Goal: Task Accomplishment & Management: Manage account settings

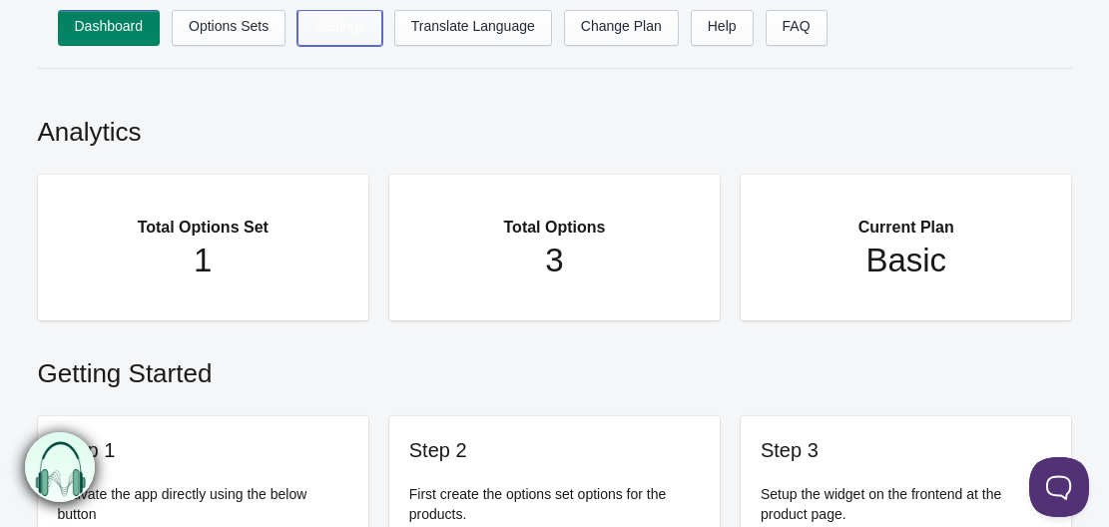
click at [326, 24] on link "Settings" at bounding box center [339, 28] width 85 height 36
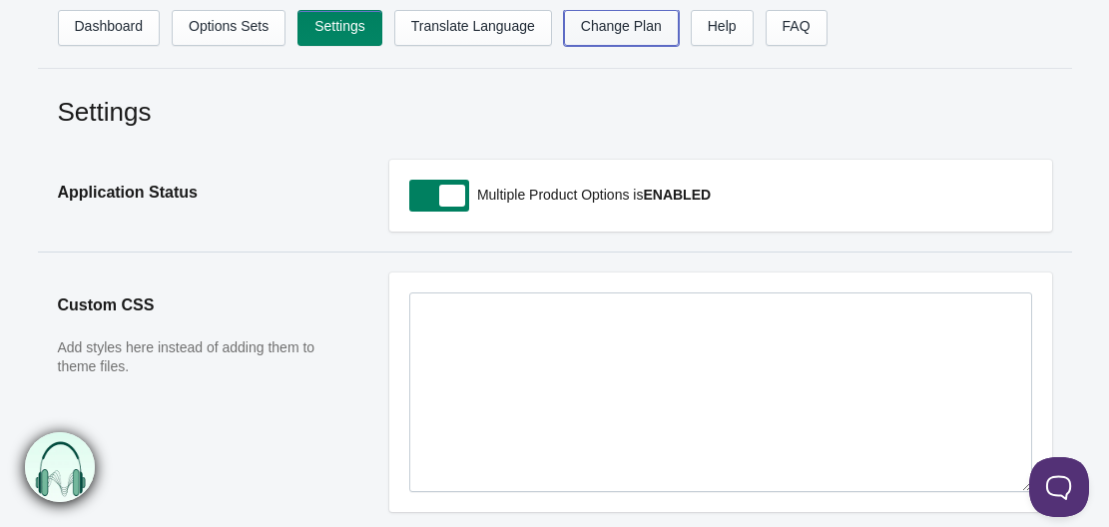
click at [622, 26] on link "Change Plan" at bounding box center [621, 28] width 115 height 36
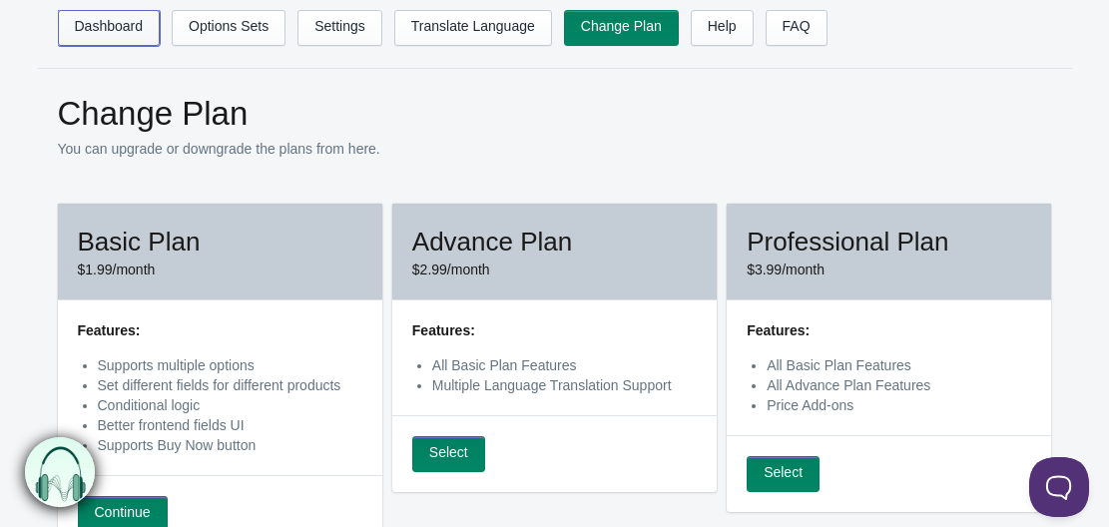
click at [87, 29] on link "Dashboard" at bounding box center [109, 28] width 103 height 36
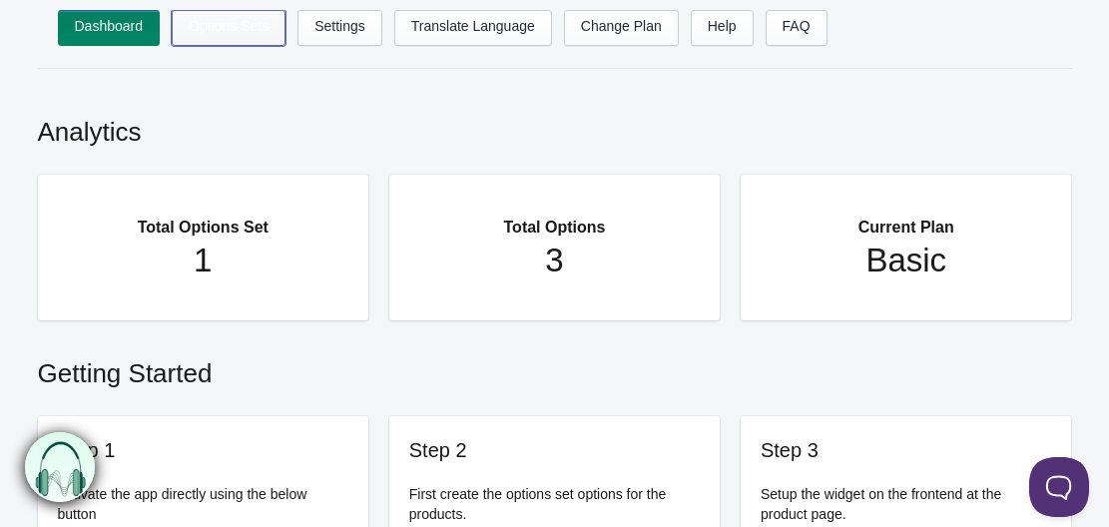
click at [244, 16] on link "Options Sets" at bounding box center [229, 28] width 114 height 36
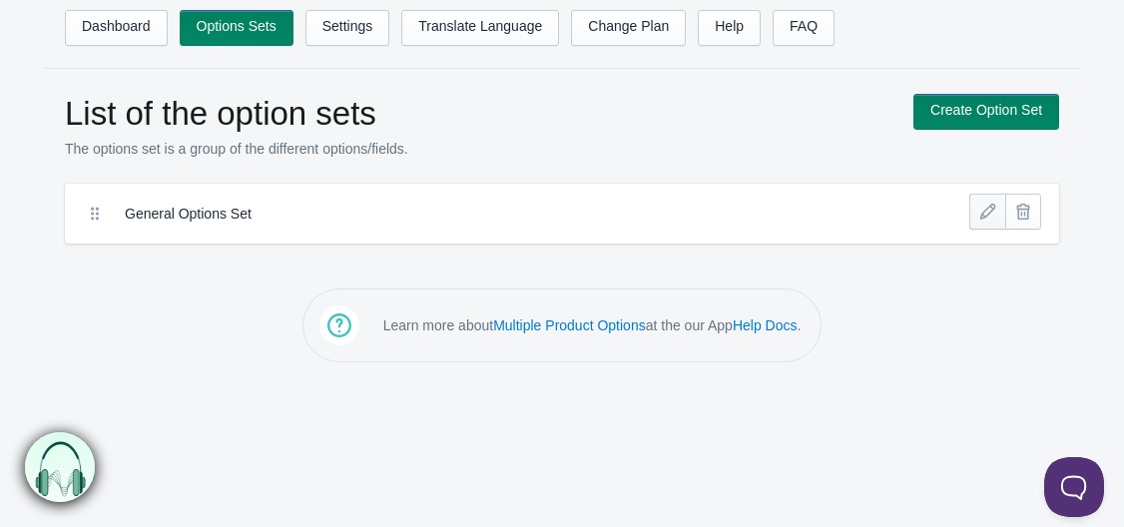
click at [978, 217] on link at bounding box center [987, 212] width 36 height 36
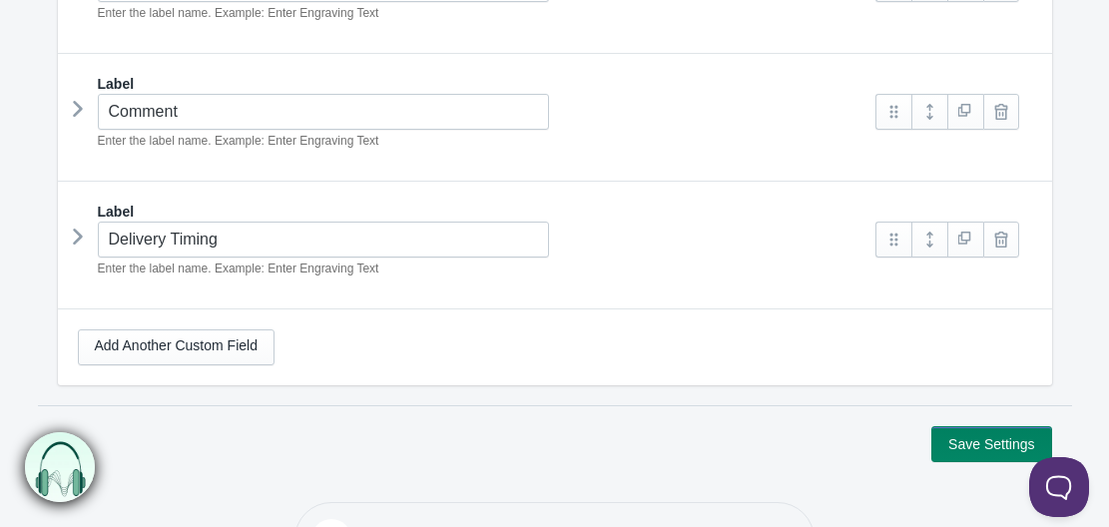
scroll to position [457, 0]
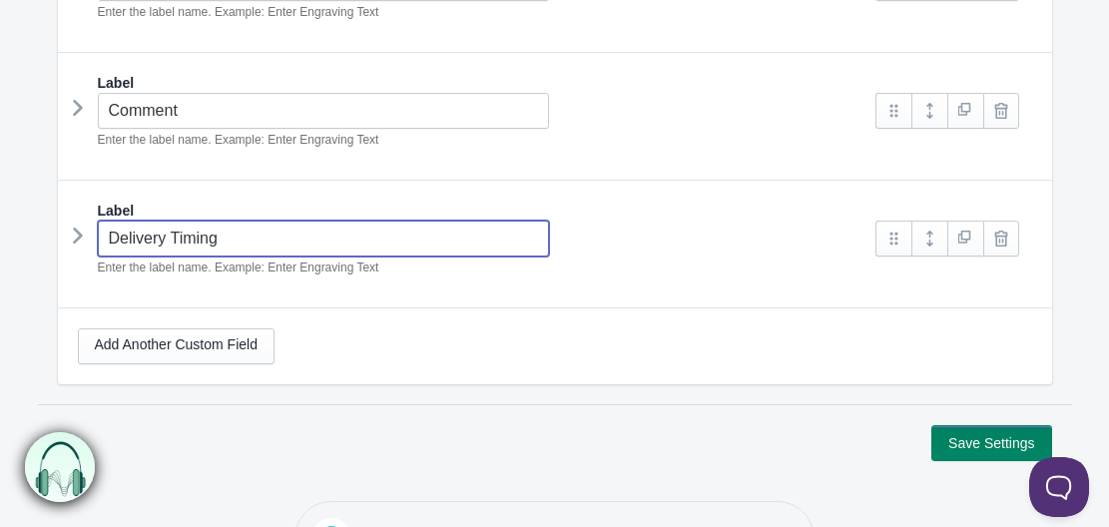
click at [433, 241] on input "Delivery Timing" at bounding box center [324, 239] width 452 height 36
click at [78, 237] on icon at bounding box center [78, 236] width 0 height 30
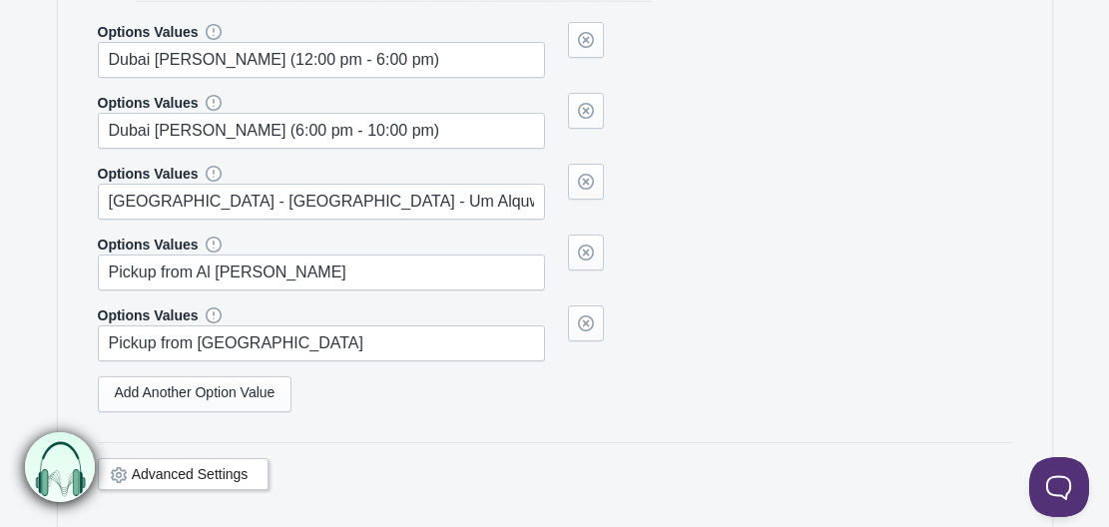
scroll to position [954, 0]
click at [586, 321] on link at bounding box center [586, 322] width 36 height 36
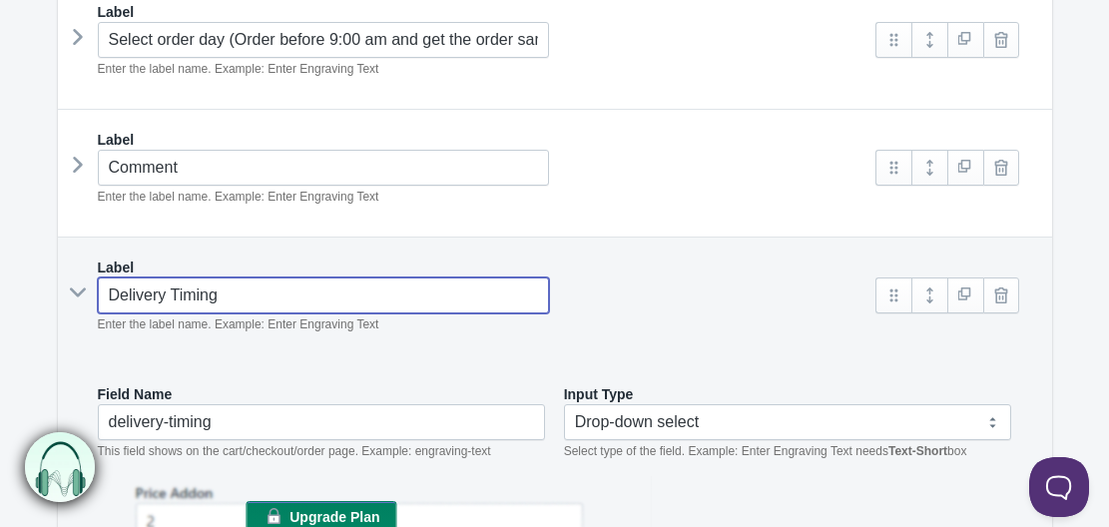
scroll to position [396, 0]
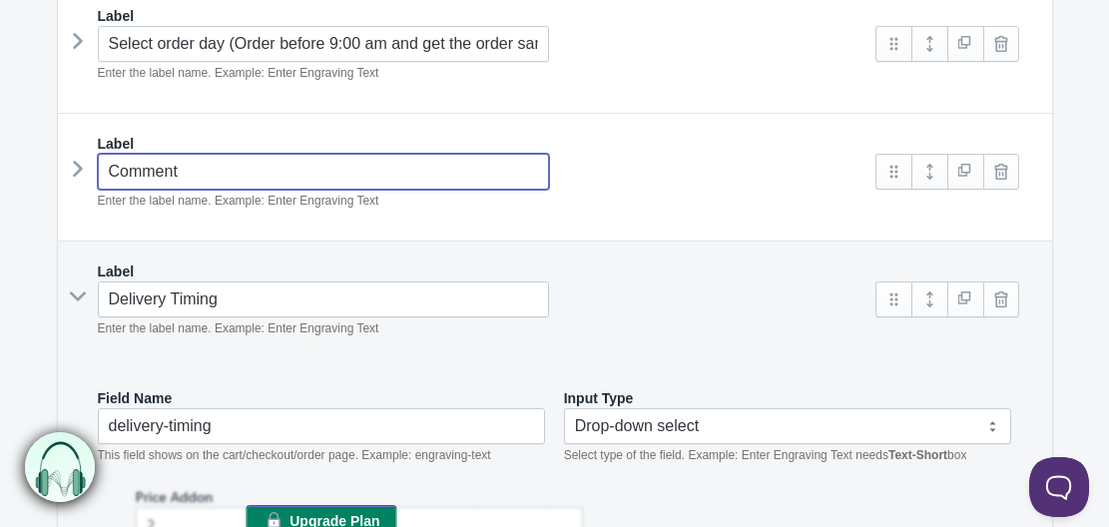
click at [294, 177] on input "Comment" at bounding box center [324, 172] width 452 height 36
click at [569, 236] on div "Label Please Write in the Comment exact time Enter the label name. Example: Ent…" at bounding box center [555, 178] width 994 height 128
click at [584, 235] on div "Label Please Write in the Comment exact time for your order Enter the label nam…" at bounding box center [555, 178] width 994 height 128
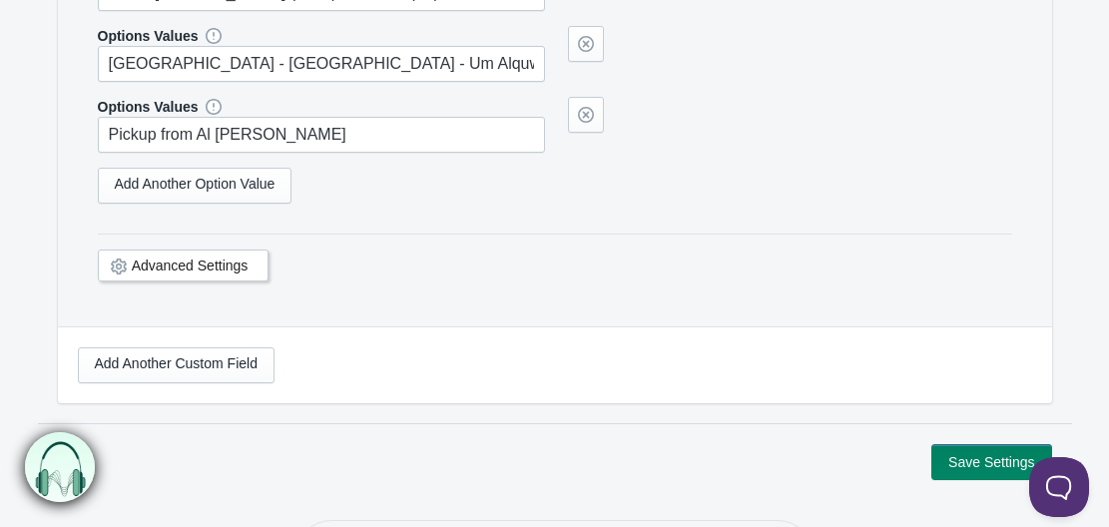
scroll to position [1174, 0]
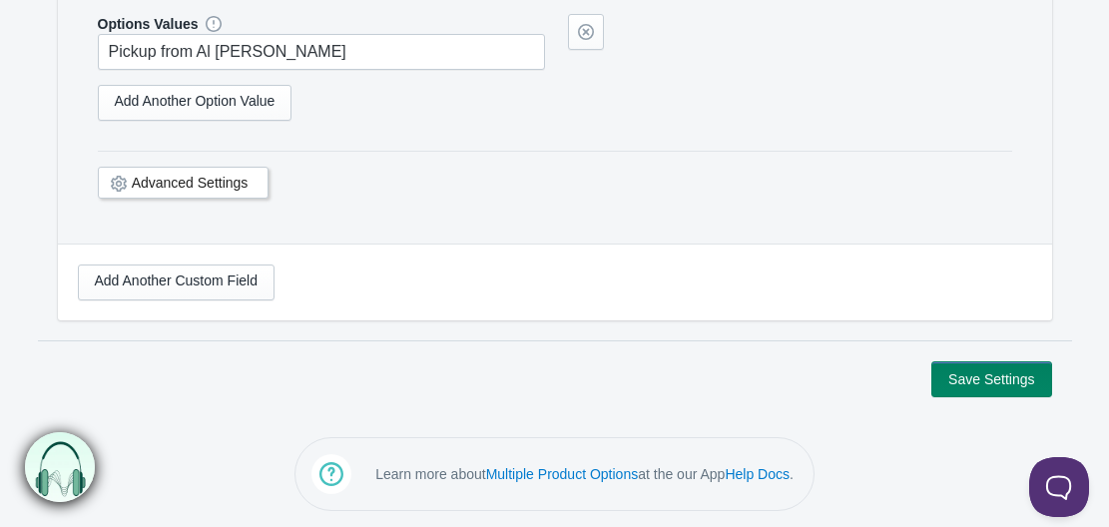
type input "Please Write in the Comment exact time for your order"
click at [968, 364] on button "Save Settings" at bounding box center [991, 379] width 120 height 36
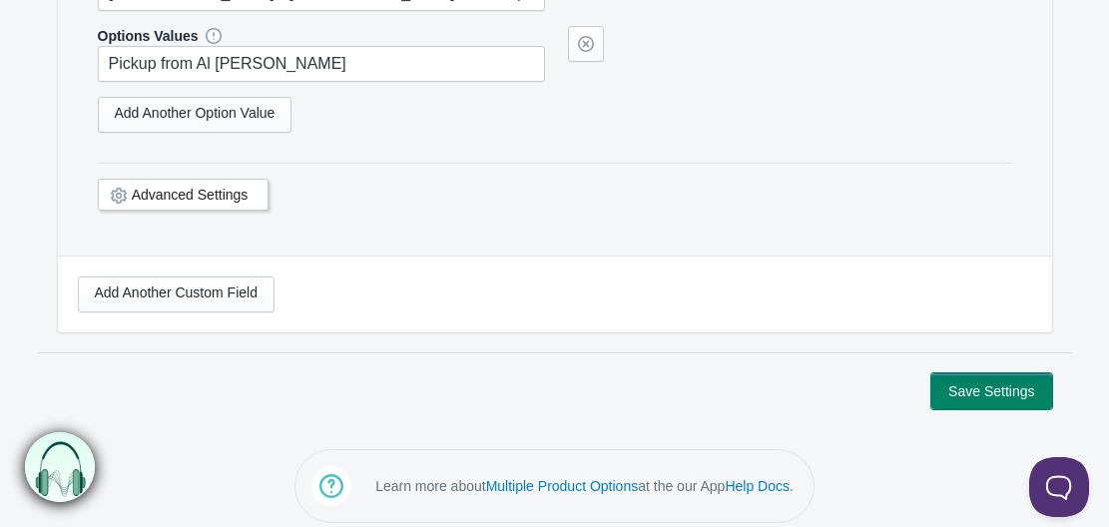
scroll to position [1161, 0]
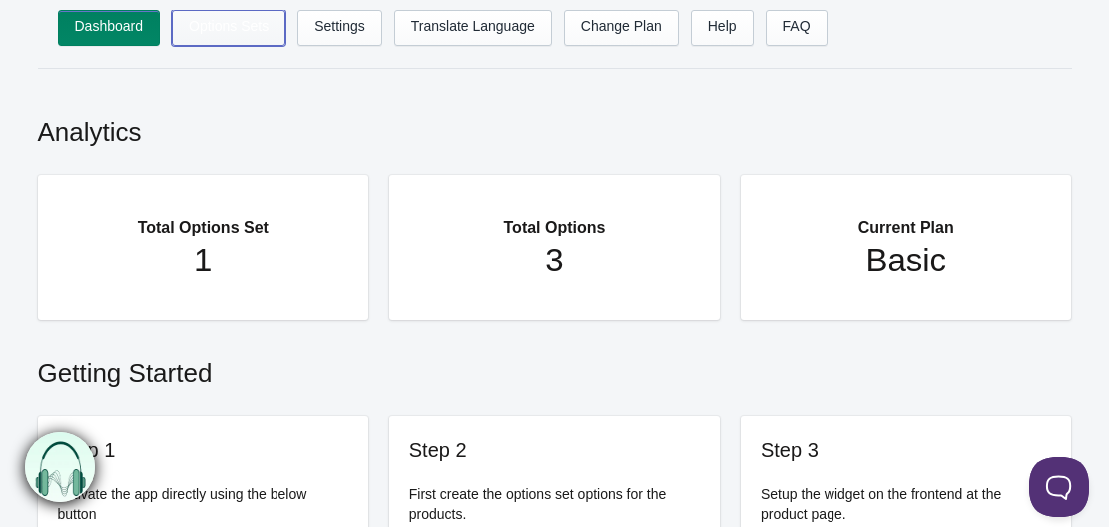
click at [190, 16] on link "Options Sets" at bounding box center [229, 28] width 114 height 36
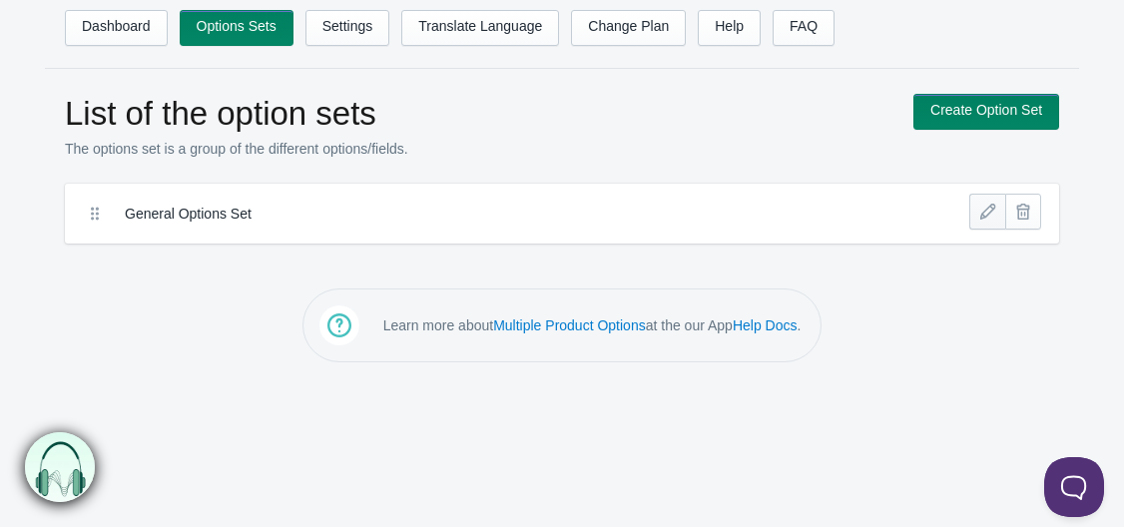
click at [981, 220] on link at bounding box center [987, 212] width 36 height 36
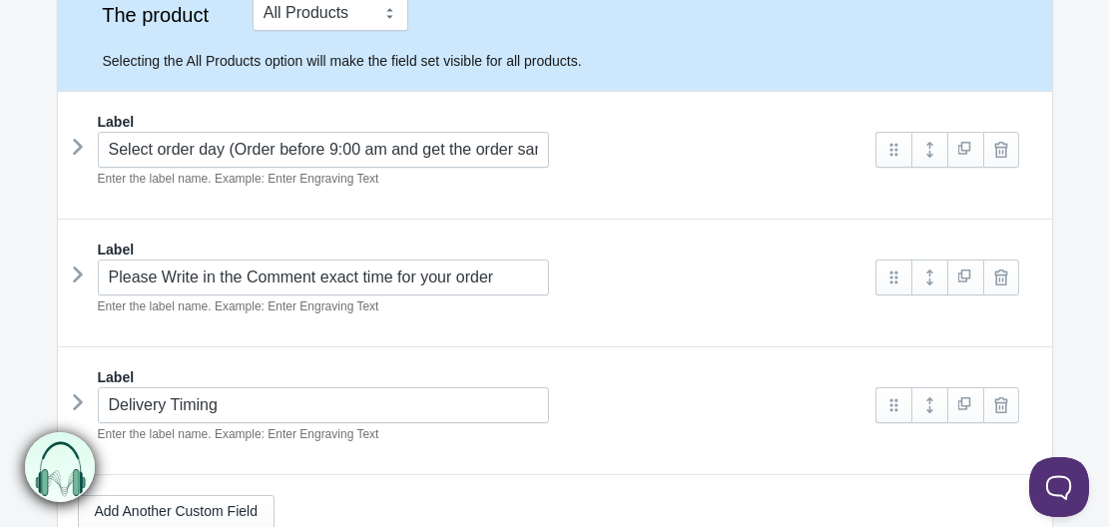
scroll to position [522, 0]
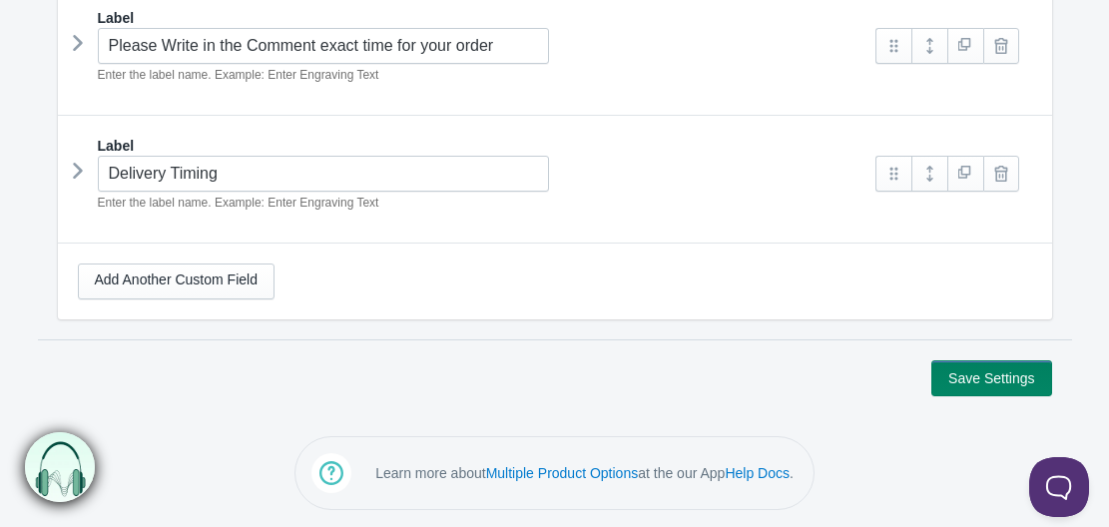
click at [78, 167] on icon at bounding box center [78, 171] width 0 height 30
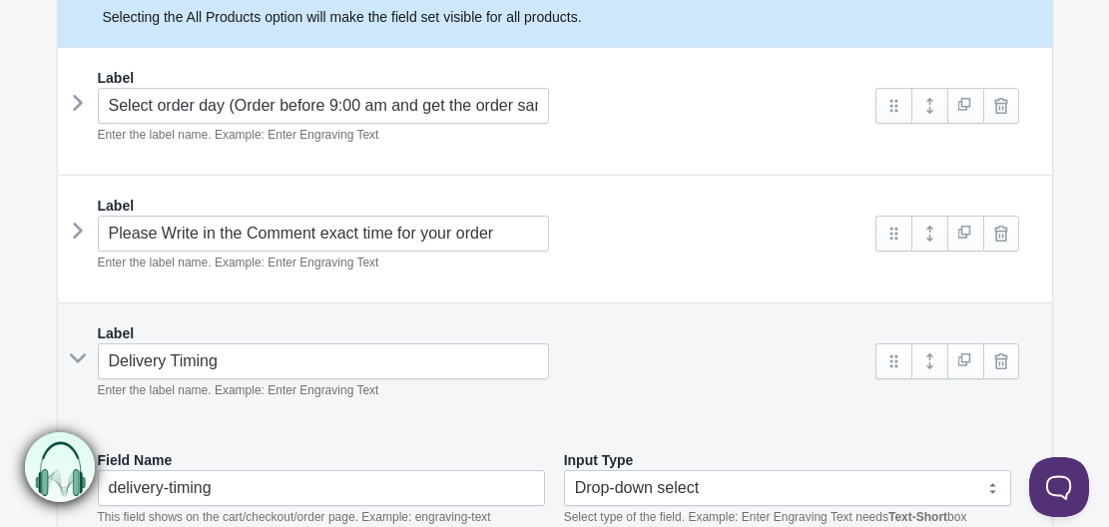
scroll to position [333, 0]
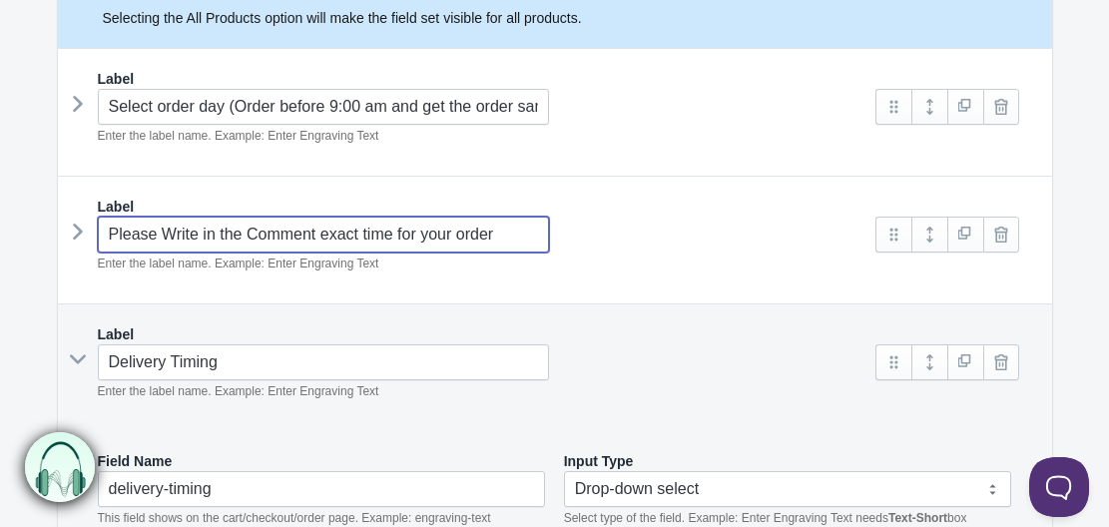
drag, startPoint x: 298, startPoint y: 239, endPoint x: 240, endPoint y: 237, distance: 58.9
click at [240, 237] on input "Please Write in the Comment exact time for your order" at bounding box center [324, 235] width 452 height 36
paste input "write the exact delivery time for your order in the comments"
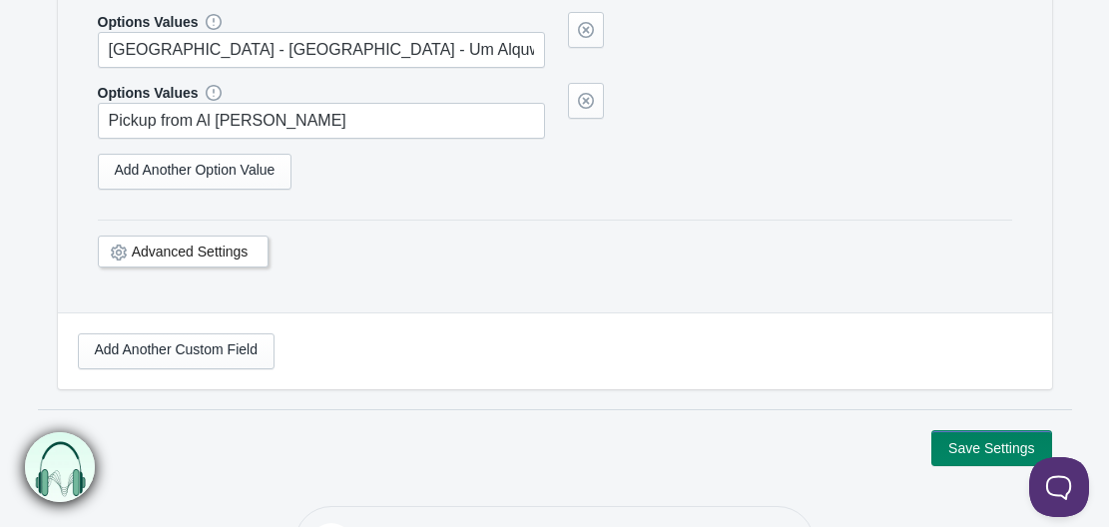
scroll to position [1174, 0]
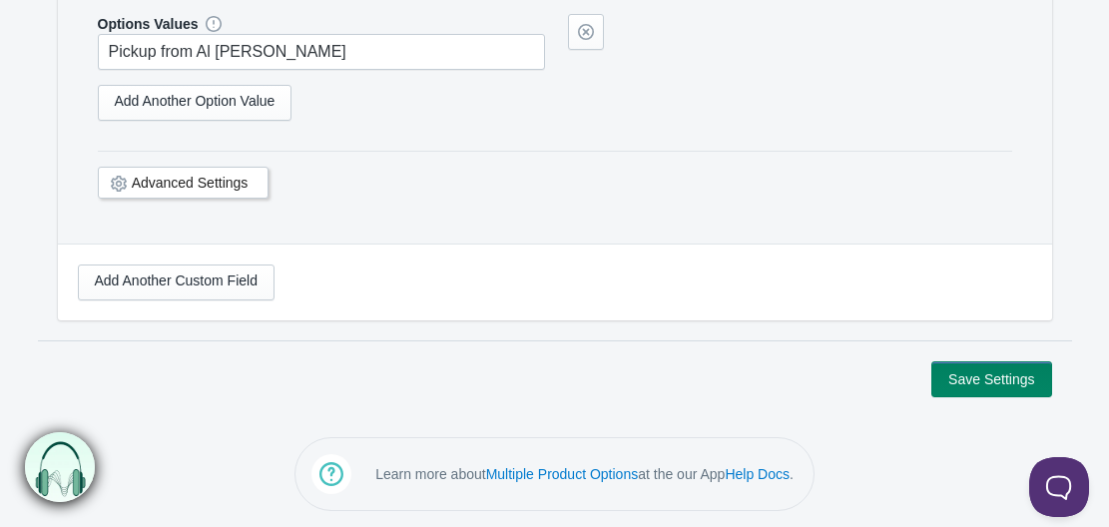
type input "Please write the exact delivery time for your order in the comments"
click at [936, 389] on button "Save Settings" at bounding box center [991, 379] width 120 height 36
